Goal: Task Accomplishment & Management: Use online tool/utility

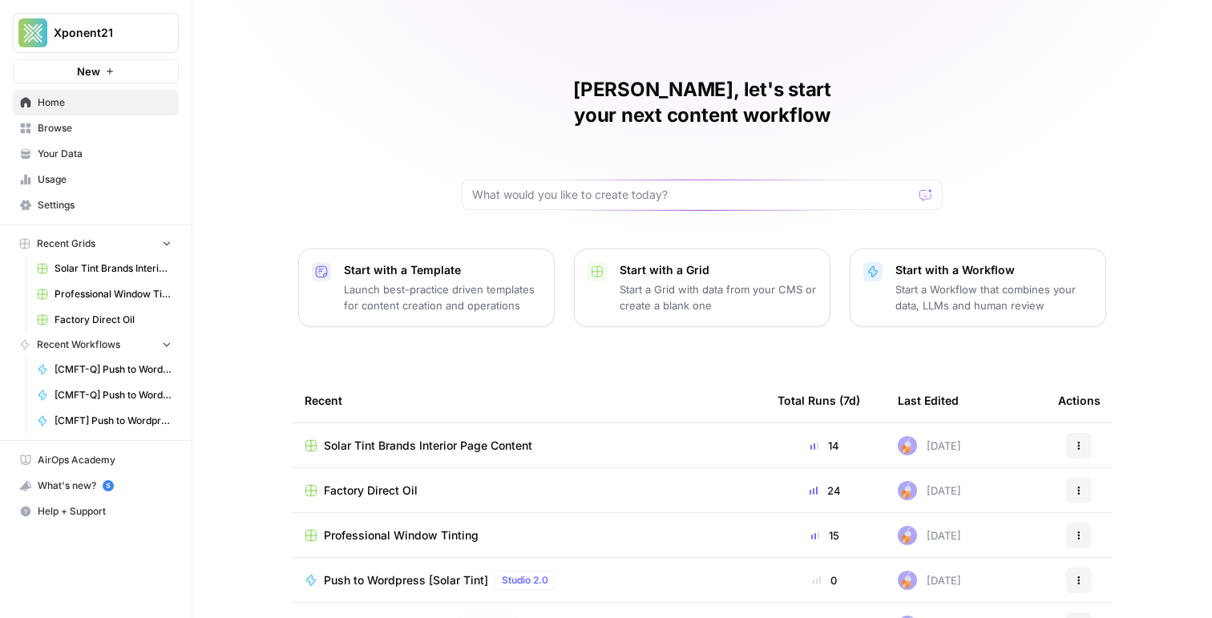
click at [532, 378] on div "Recent" at bounding box center [528, 400] width 447 height 44
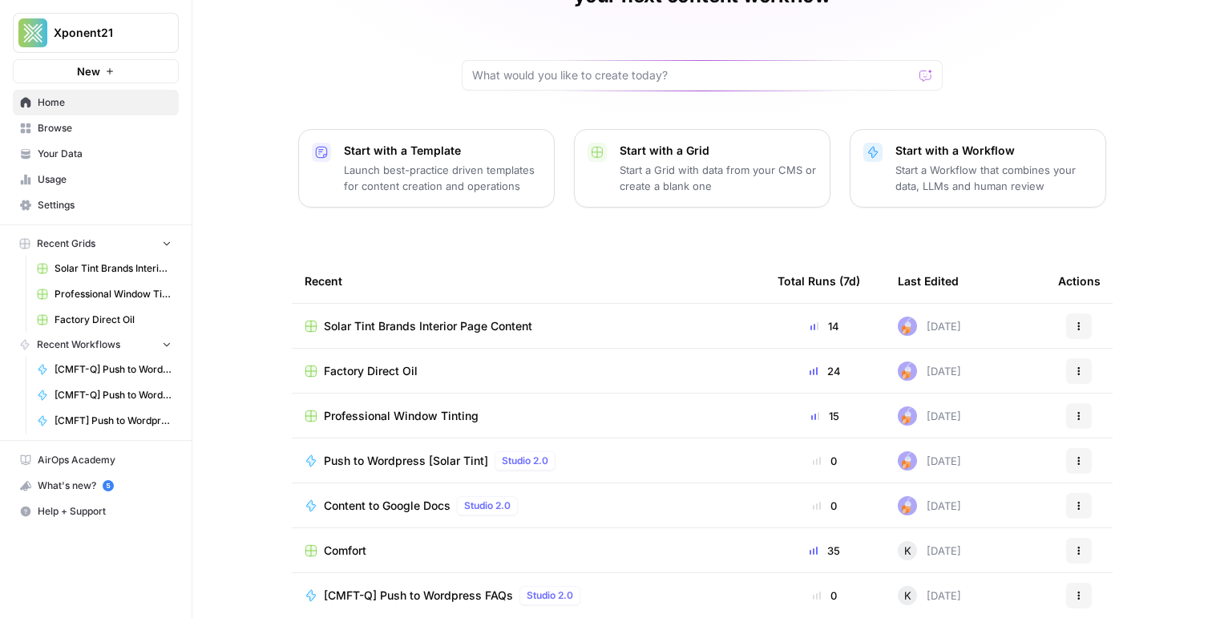
click at [397, 408] on span "Professional Window Tinting" at bounding box center [401, 416] width 155 height 16
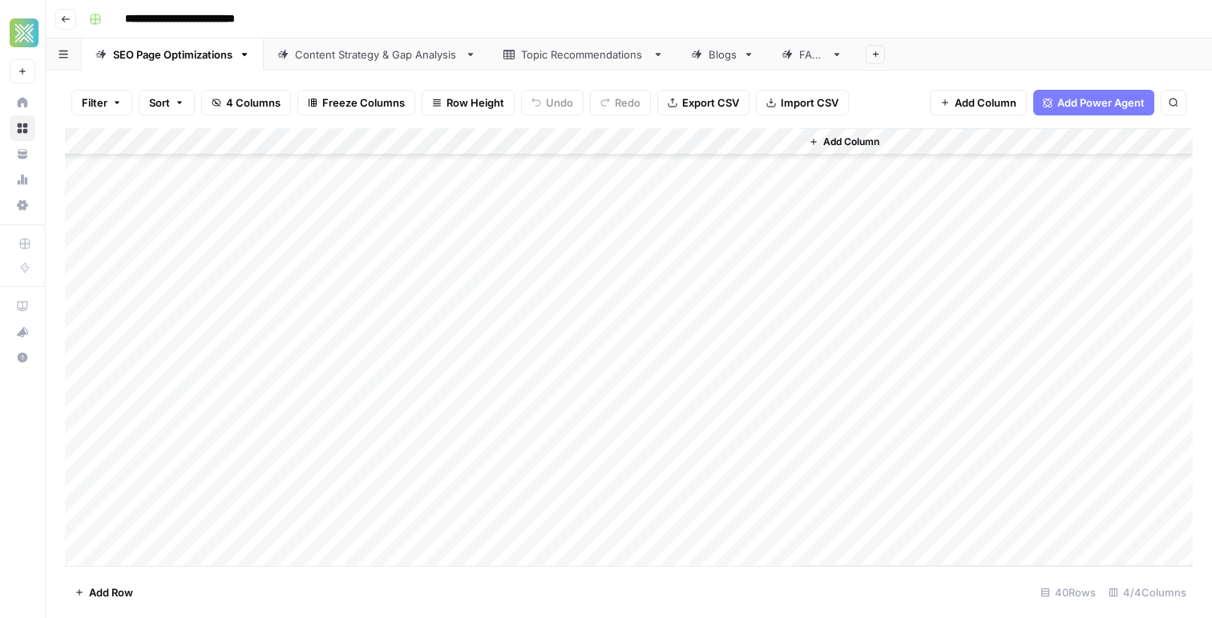
scroll to position [640, 0]
click at [713, 58] on div "Blogs" at bounding box center [723, 54] width 28 height 16
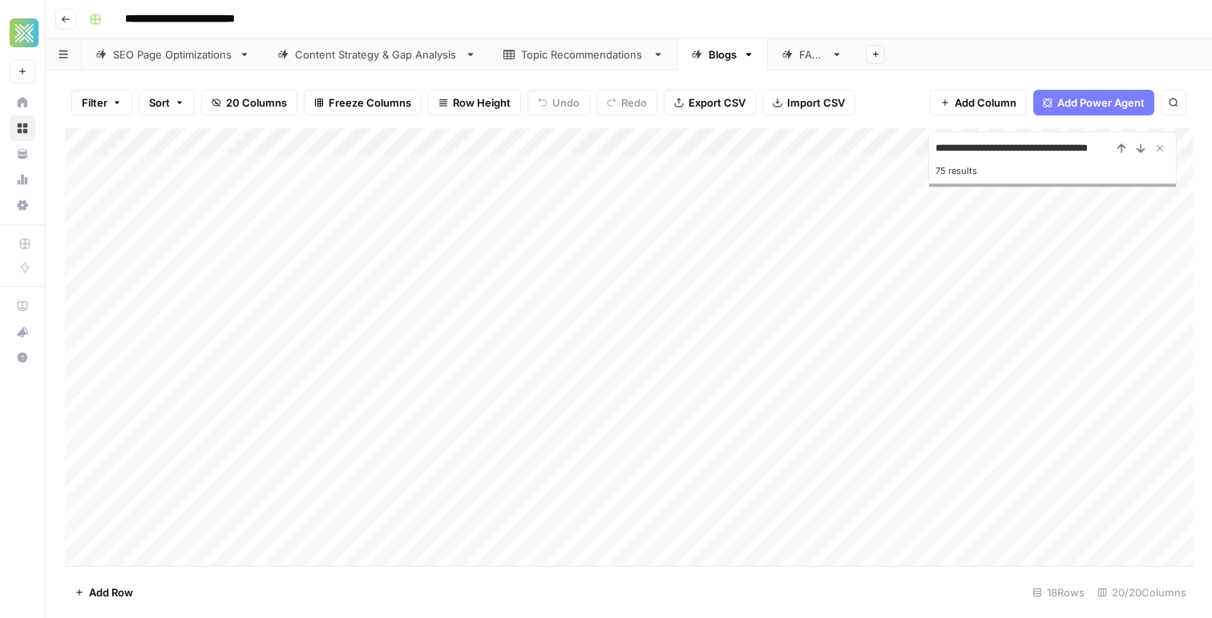
type input "**********"
click at [530, 476] on div "Add Column" at bounding box center [629, 347] width 1128 height 438
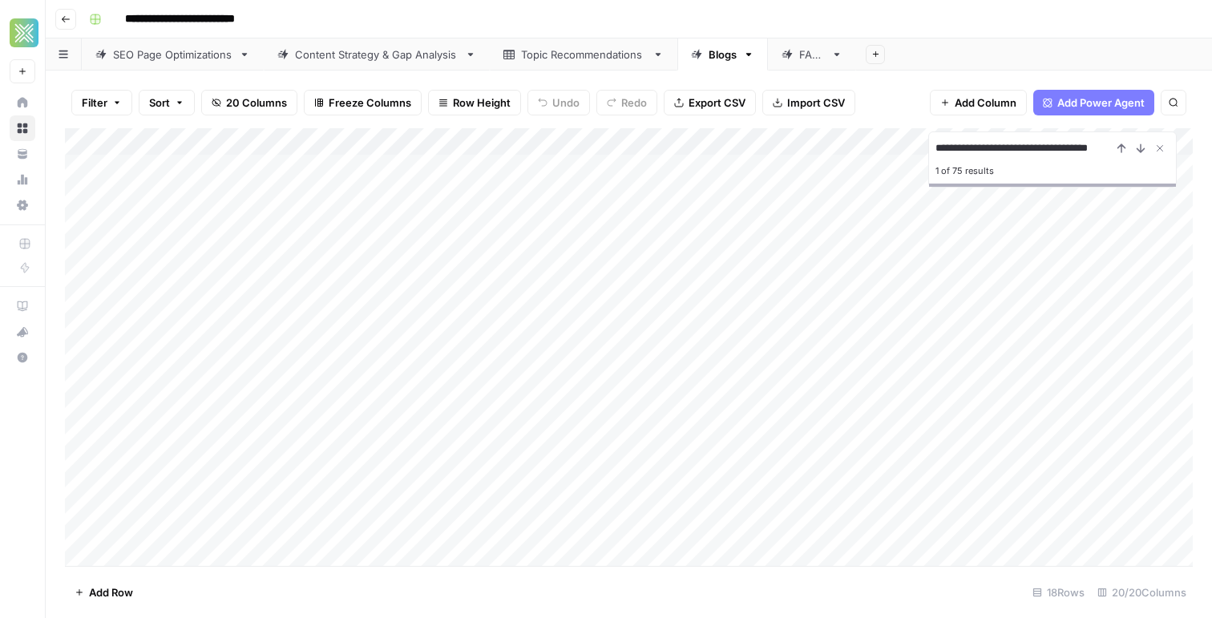
click at [536, 469] on body "**********" at bounding box center [606, 309] width 1212 height 618
click at [766, 477] on div "Add Column" at bounding box center [629, 347] width 1128 height 438
click at [297, 472] on div "Add Column" at bounding box center [629, 347] width 1128 height 438
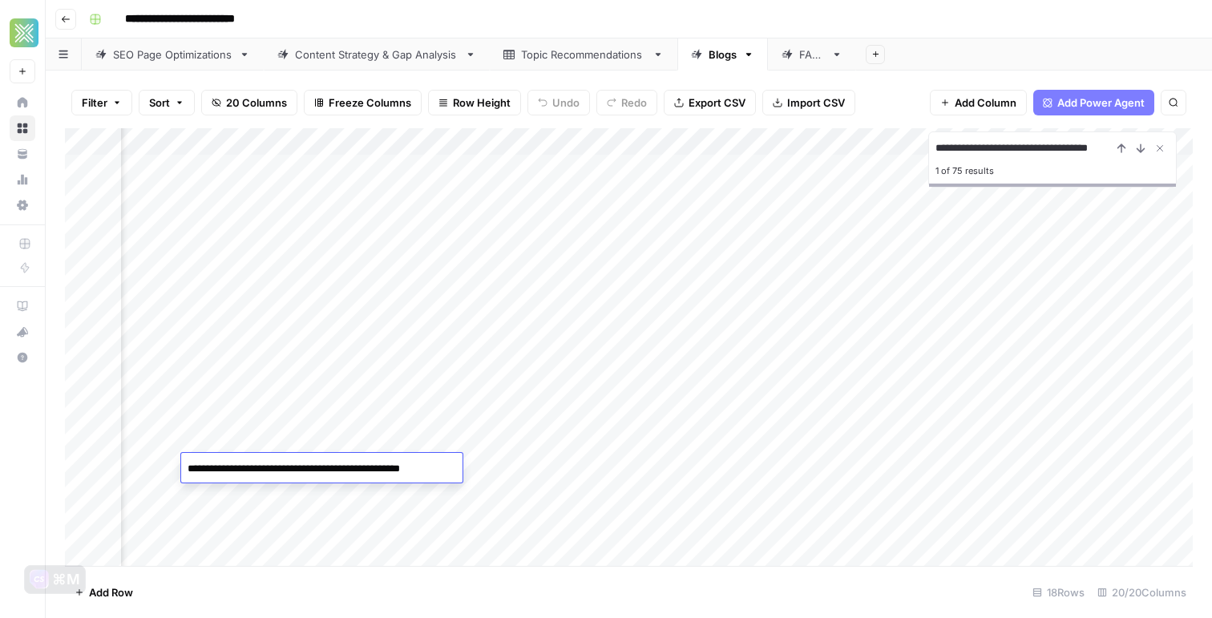
click at [331, 510] on div "Add Column" at bounding box center [629, 347] width 1128 height 438
click at [389, 470] on div "Add Column" at bounding box center [629, 347] width 1128 height 438
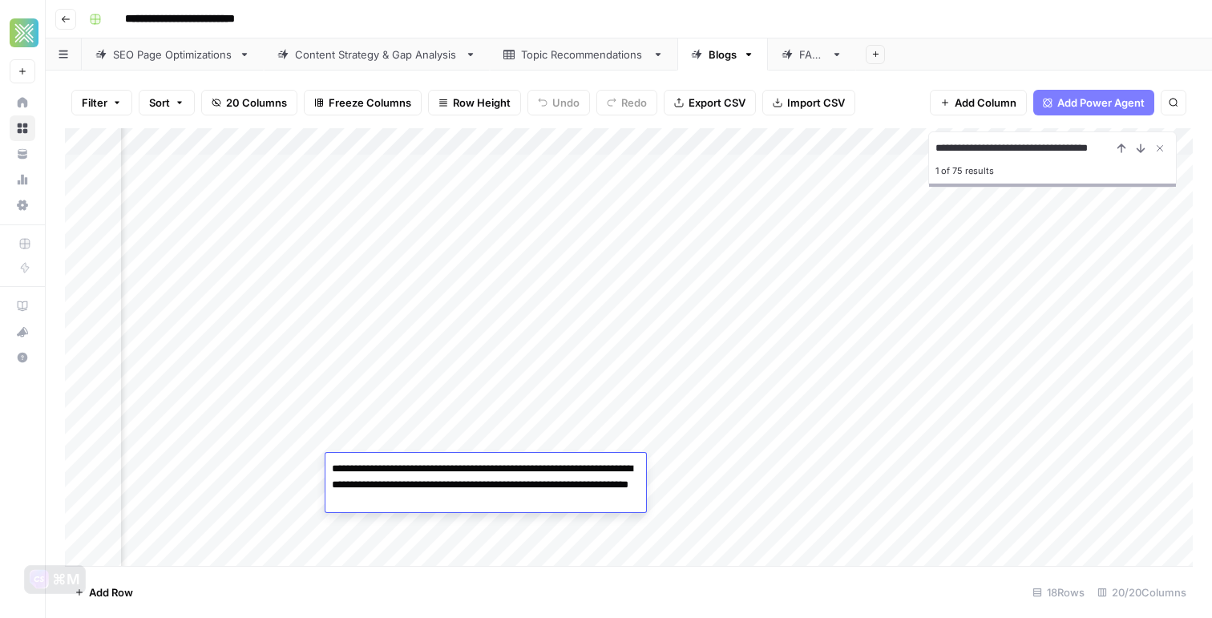
click at [282, 477] on div "Add Column" at bounding box center [629, 347] width 1128 height 438
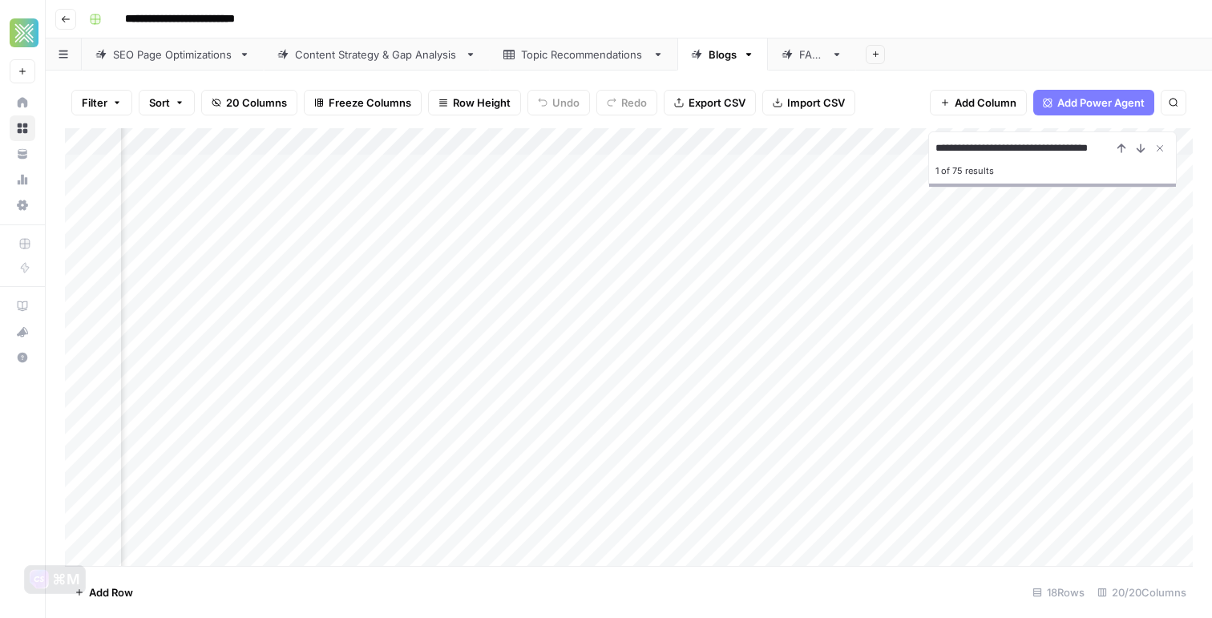
click at [435, 473] on div "Add Column" at bounding box center [629, 347] width 1128 height 438
click at [1081, 465] on div "Add Column" at bounding box center [629, 347] width 1128 height 438
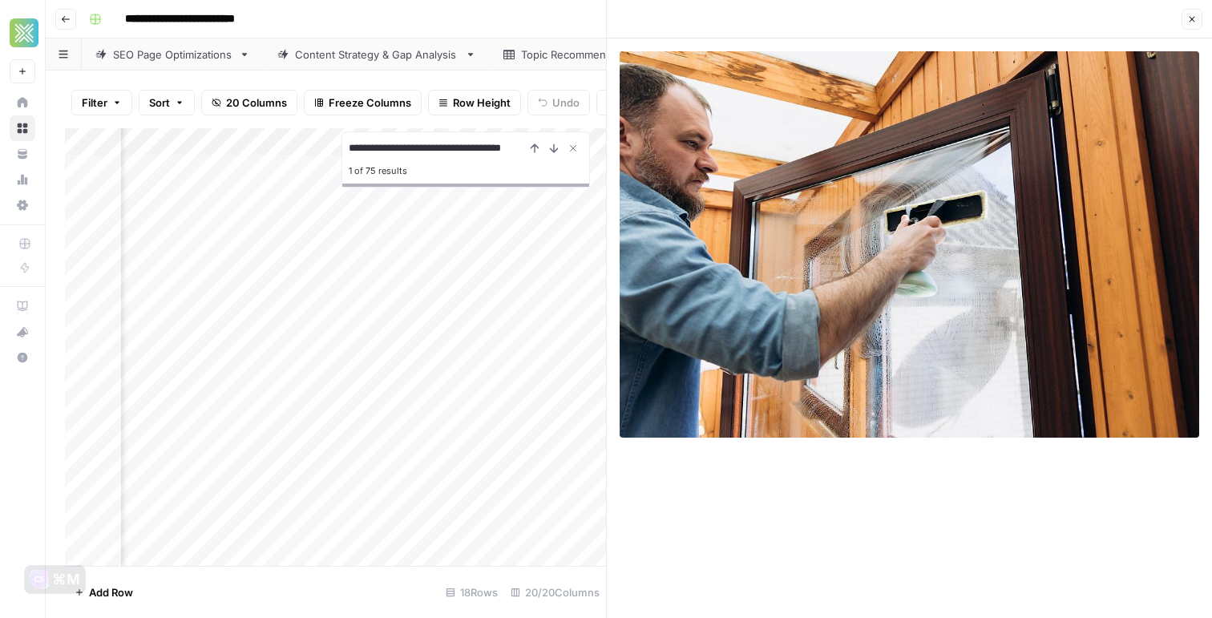
click at [1194, 14] on icon "button" at bounding box center [1192, 19] width 10 height 10
